Goal: Task Accomplishment & Management: Manage account settings

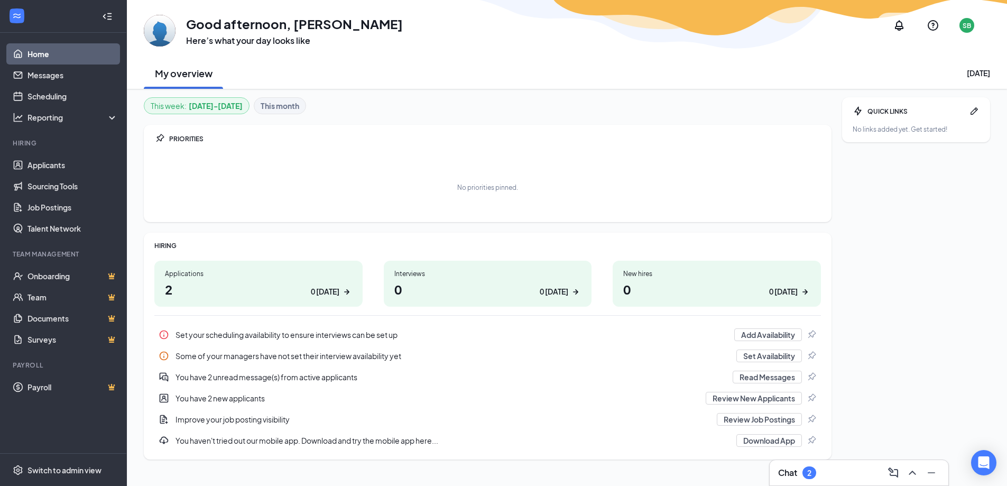
click at [523, 281] on h1 "0 0 [DATE]" at bounding box center [487, 289] width 187 height 18
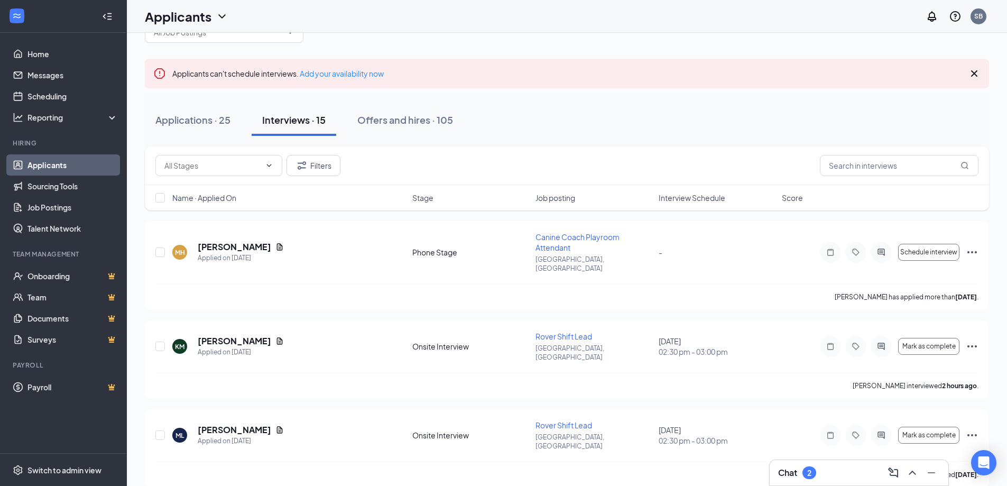
scroll to position [53, 0]
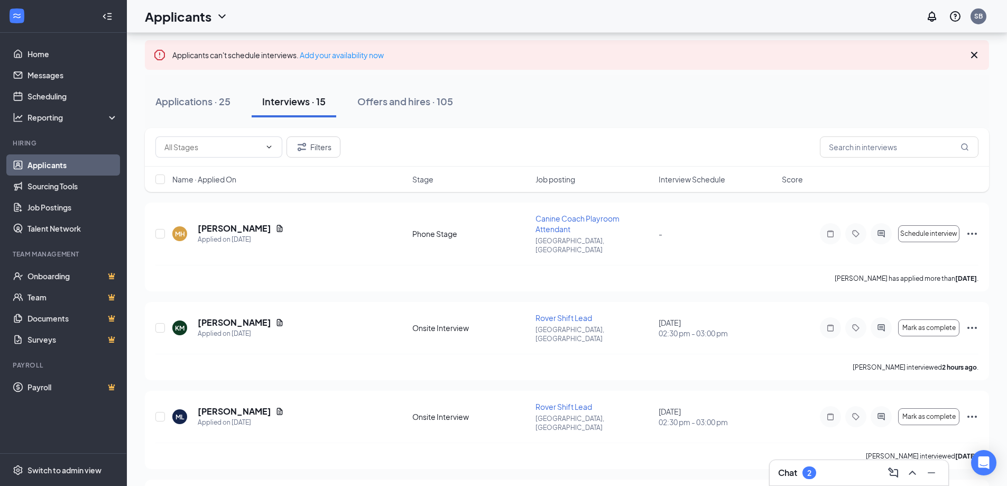
click at [812, 467] on div "2" at bounding box center [809, 472] width 14 height 13
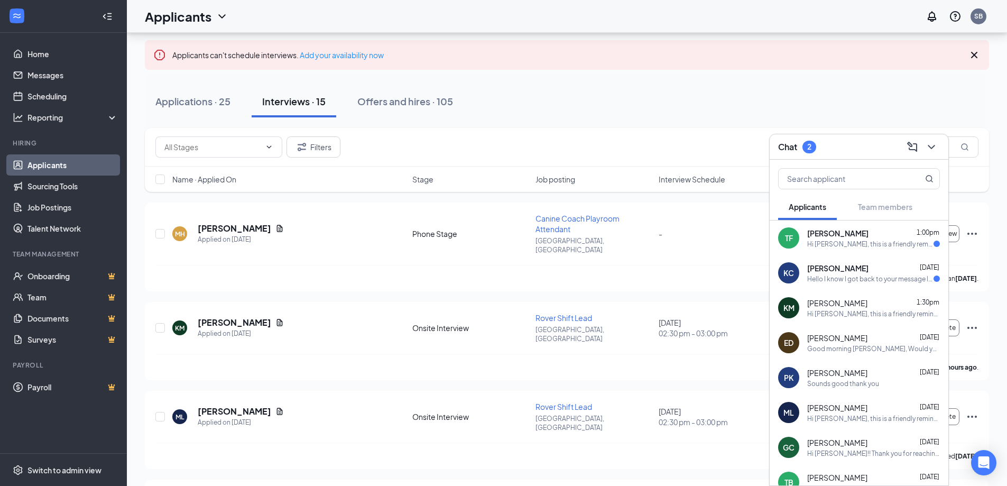
click at [846, 284] on div "KC Kenneth Campbell Sep 12 Hello I know I got back to your message late but I d…" at bounding box center [858, 272] width 179 height 35
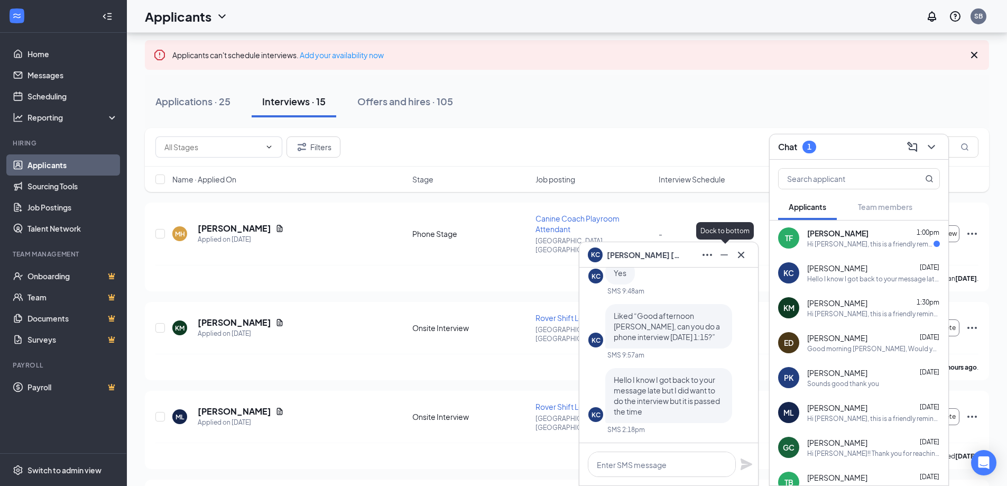
click at [722, 255] on icon "Minimize" at bounding box center [723, 254] width 7 height 1
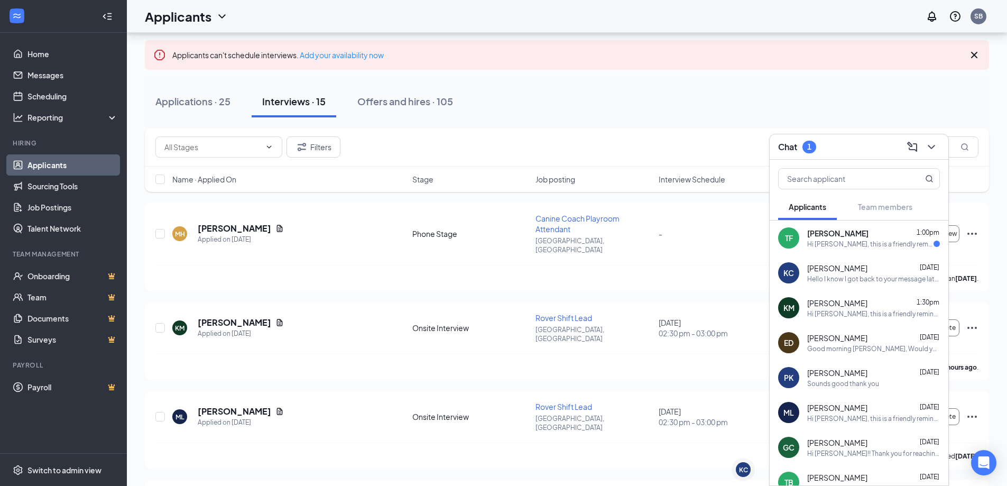
click at [868, 245] on div "Hi Tyra Fisher, this is a friendly reminder. Your meeting with Dogtopia for Rov…" at bounding box center [870, 243] width 126 height 9
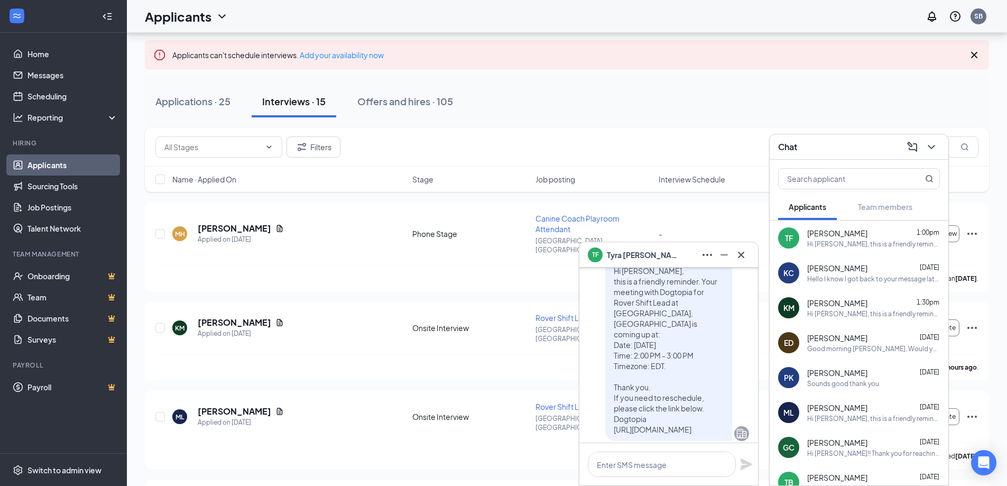
scroll to position [0, 0]
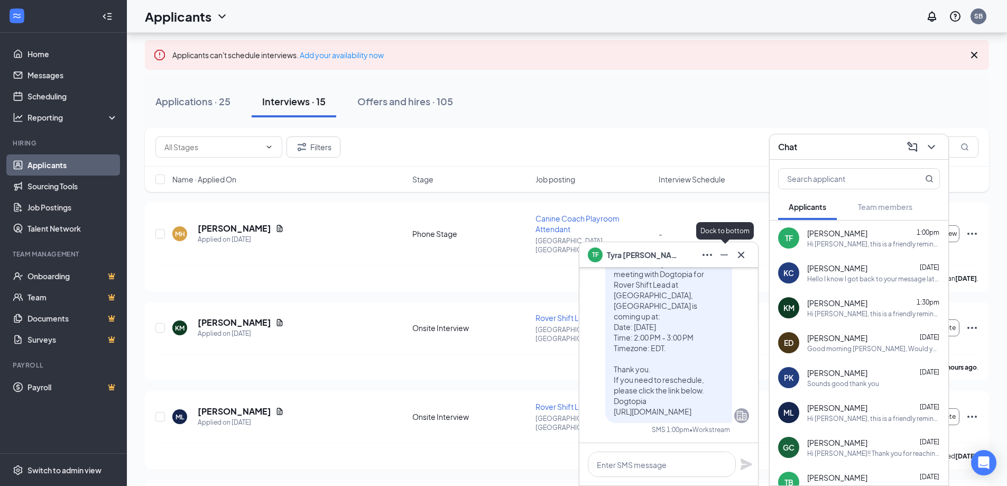
click at [727, 253] on icon "Minimize" at bounding box center [724, 254] width 13 height 13
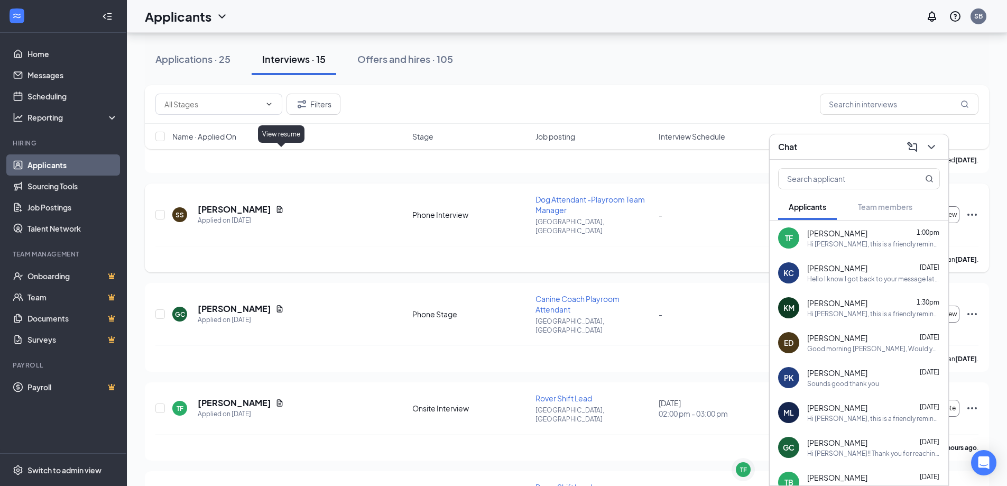
scroll to position [634, 0]
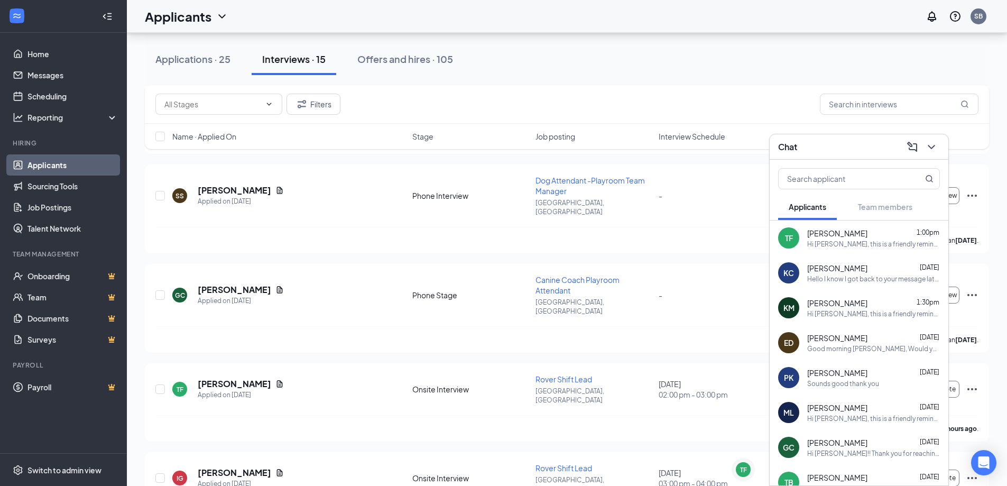
click at [807, 240] on div "Hi Tyra Fisher, this is a friendly reminder. Your meeting with Dogtopia for Rov…" at bounding box center [873, 243] width 133 height 9
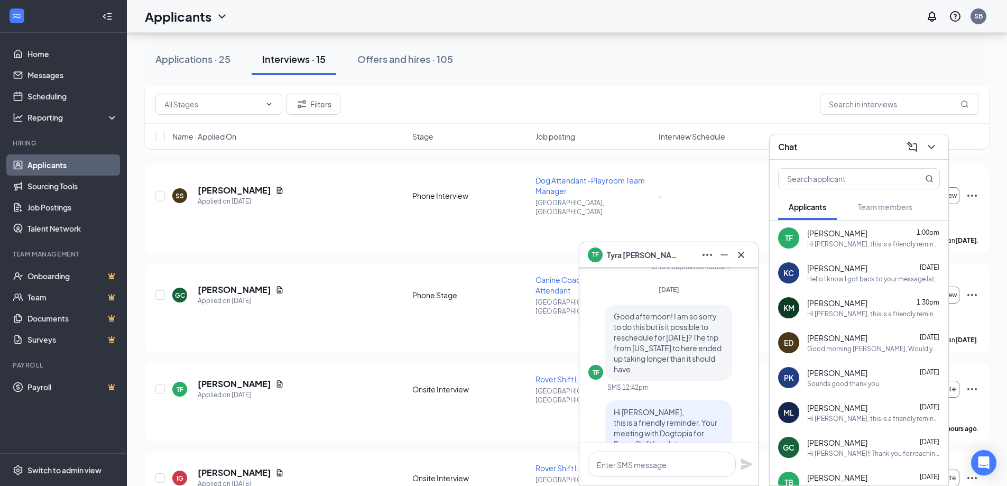
scroll to position [-159, 0]
click at [726, 255] on icon "Minimize" at bounding box center [723, 254] width 7 height 1
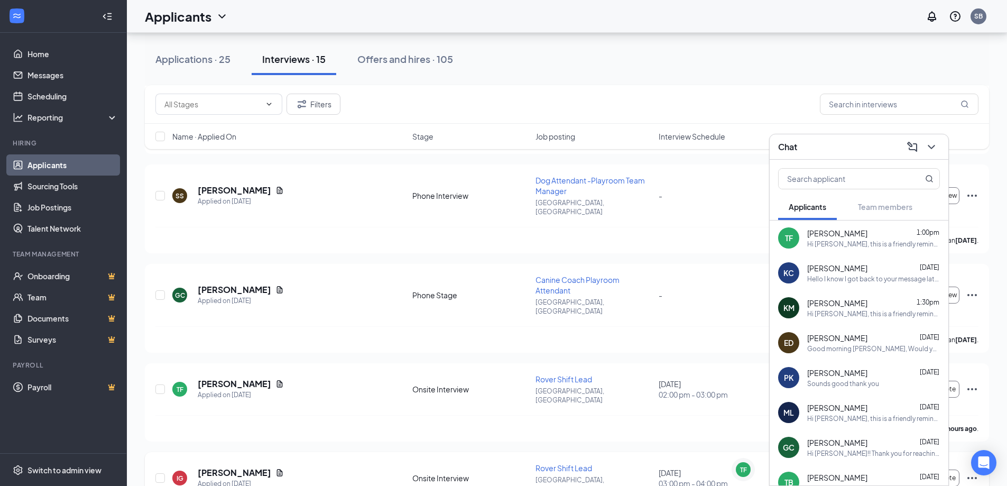
click at [305, 467] on div "IG Isabelle Garner Applied on Sep 2" at bounding box center [289, 478] width 234 height 22
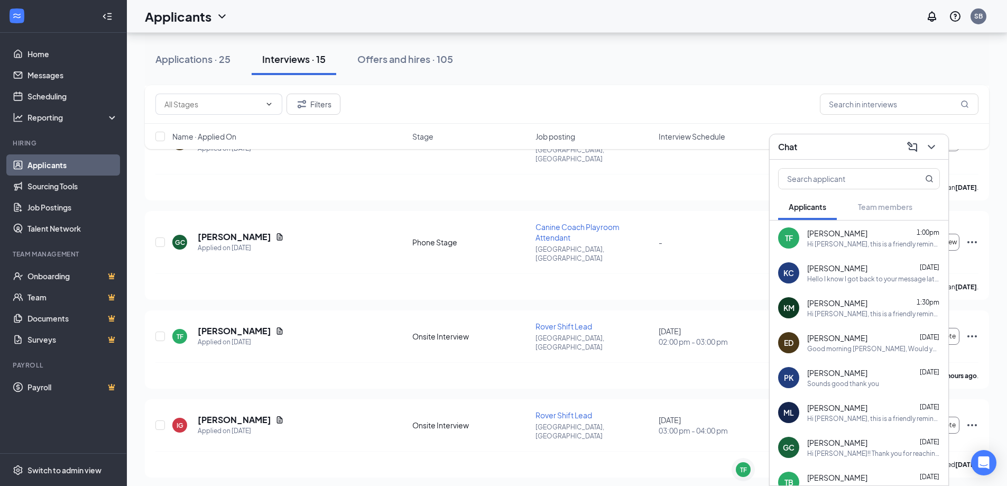
click at [870, 151] on div "Chat" at bounding box center [859, 146] width 162 height 16
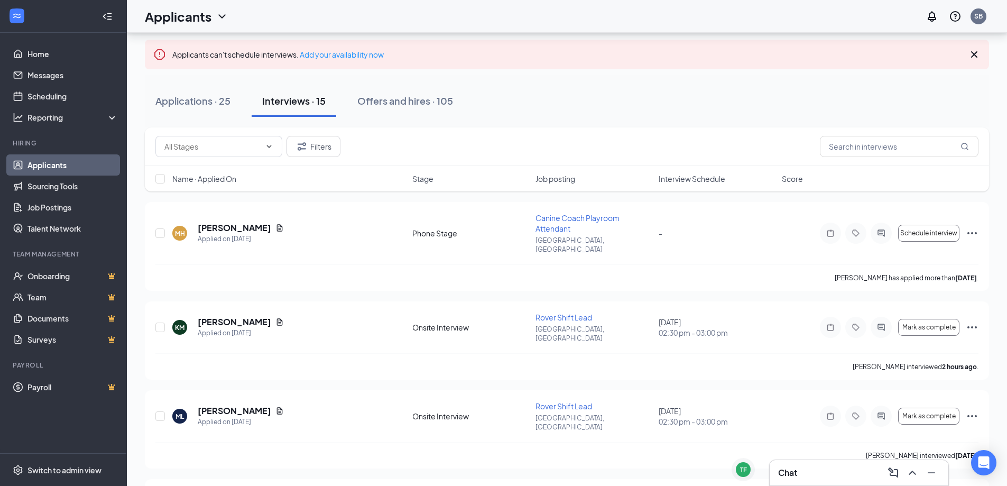
scroll to position [53, 0]
click at [189, 99] on div "Applications · 25" at bounding box center [192, 101] width 75 height 13
